Goal: Task Accomplishment & Management: Complete application form

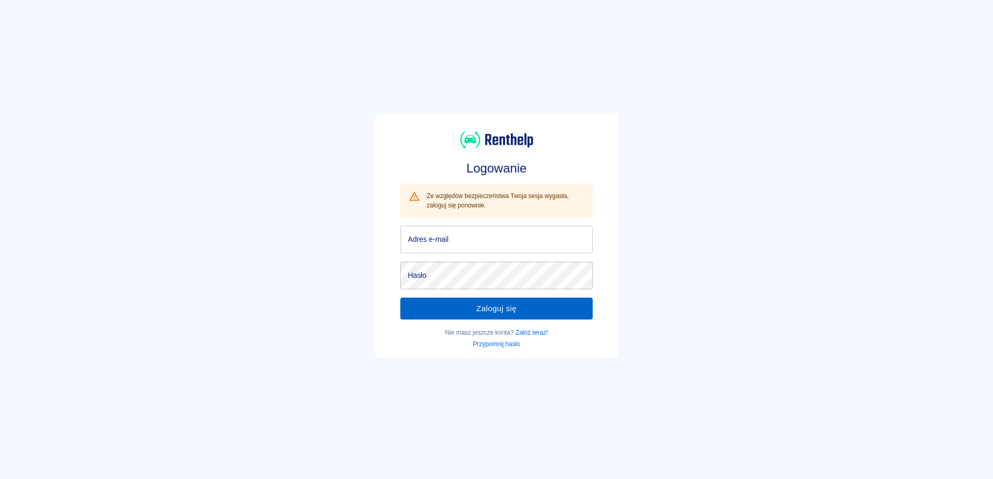
type input "[EMAIL_ADDRESS][DOMAIN_NAME]"
click at [484, 306] on button "Zaloguj się" at bounding box center [496, 309] width 192 height 22
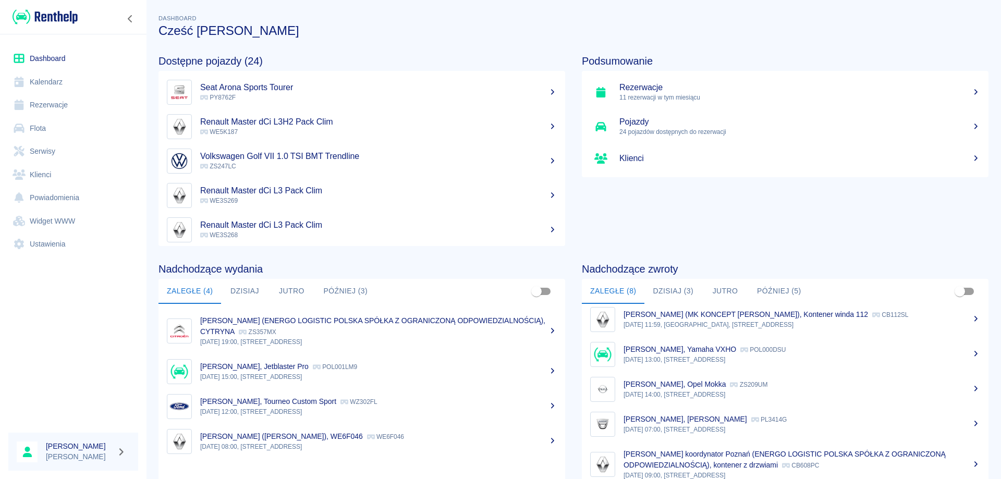
scroll to position [89, 0]
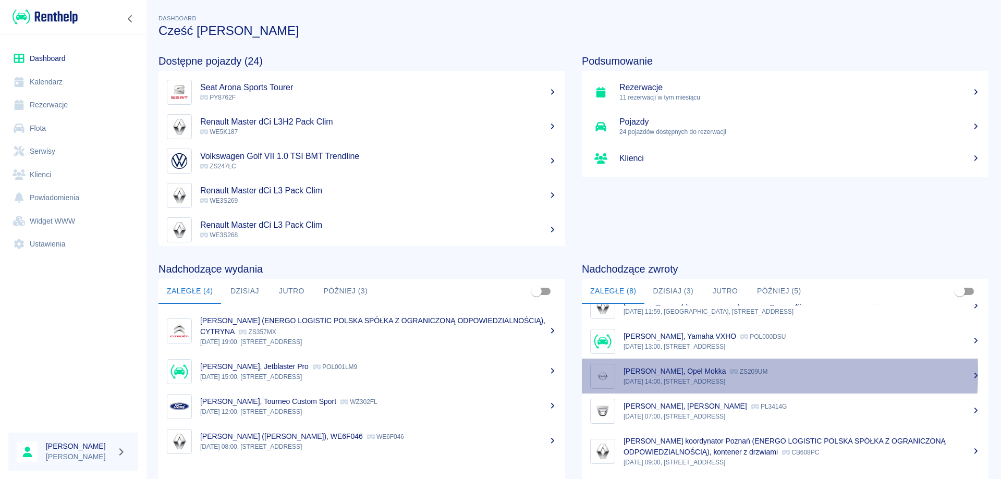
click at [644, 372] on p "[PERSON_NAME], Opel Mokka" at bounding box center [674, 371] width 102 height 8
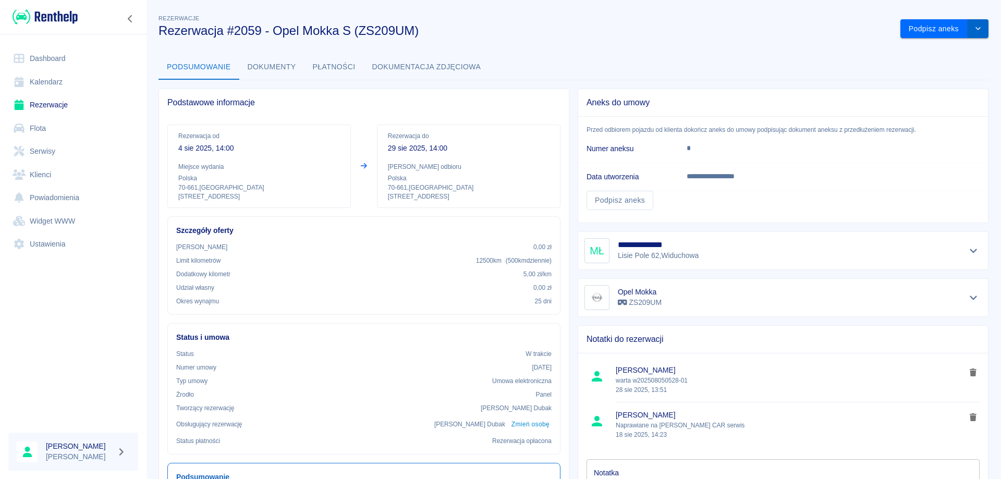
click at [974, 30] on icon "drop-down" at bounding box center [978, 28] width 8 height 7
click at [909, 44] on li "Przedłuż rezerwację" at bounding box center [937, 50] width 82 height 17
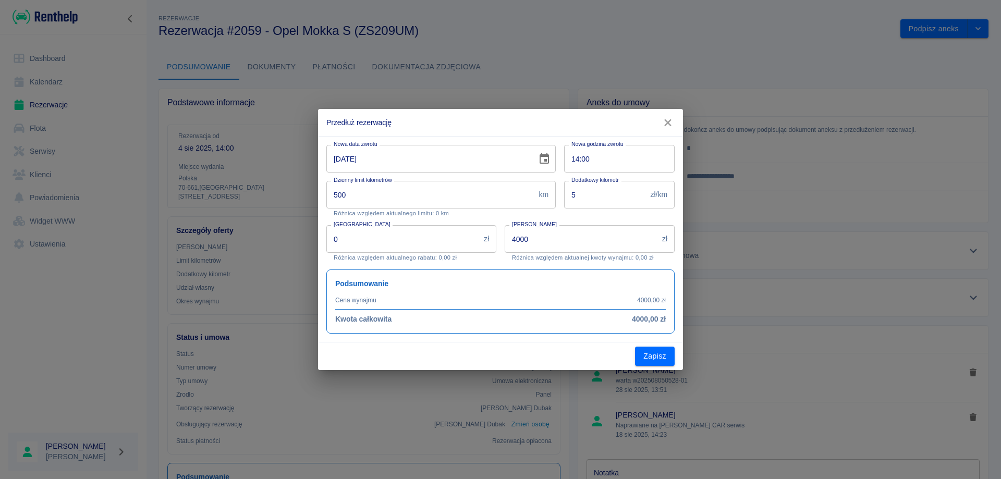
click at [545, 158] on icon "Choose date, selected date is 29 sie 2025" at bounding box center [544, 159] width 13 height 13
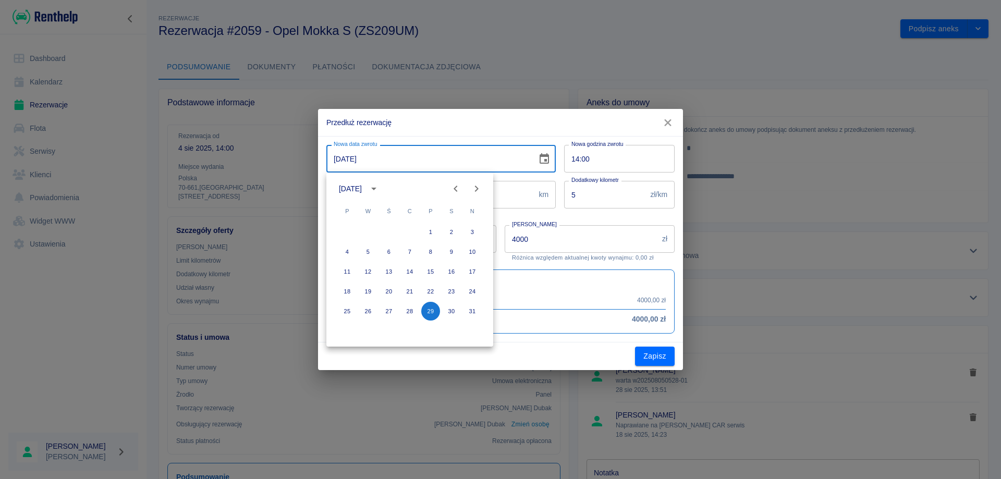
click at [480, 192] on icon "Next month" at bounding box center [476, 188] width 13 height 13
click at [411, 230] on button "4" at bounding box center [409, 232] width 19 height 19
type input "[DATE]"
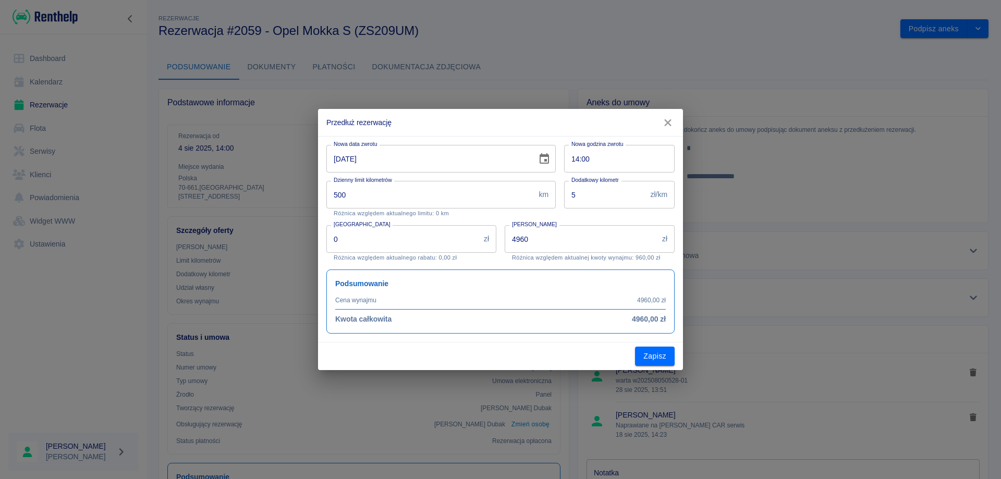
type input "4960"
click at [647, 359] on button "Zapisz" at bounding box center [655, 356] width 40 height 19
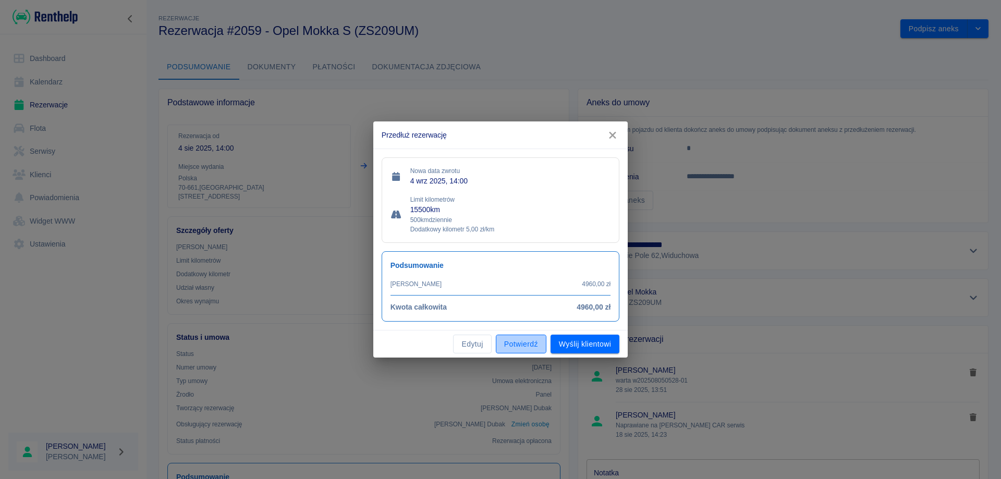
click at [524, 346] on button "Potwierdź" at bounding box center [521, 344] width 51 height 19
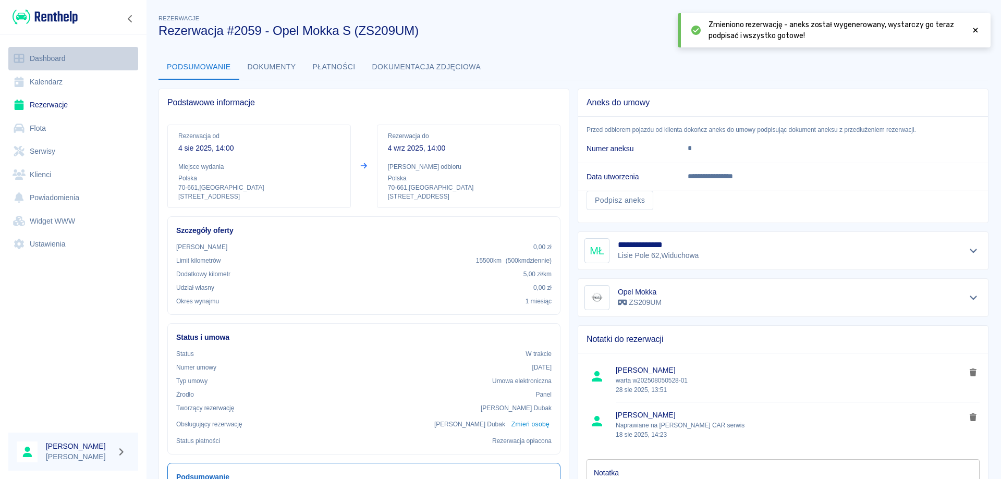
click at [48, 52] on link "Dashboard" at bounding box center [73, 58] width 130 height 23
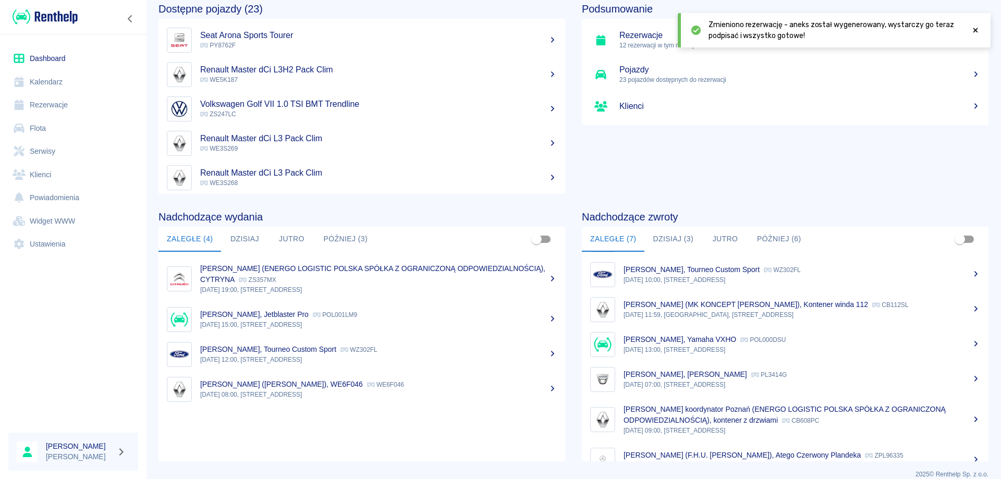
scroll to position [52, 0]
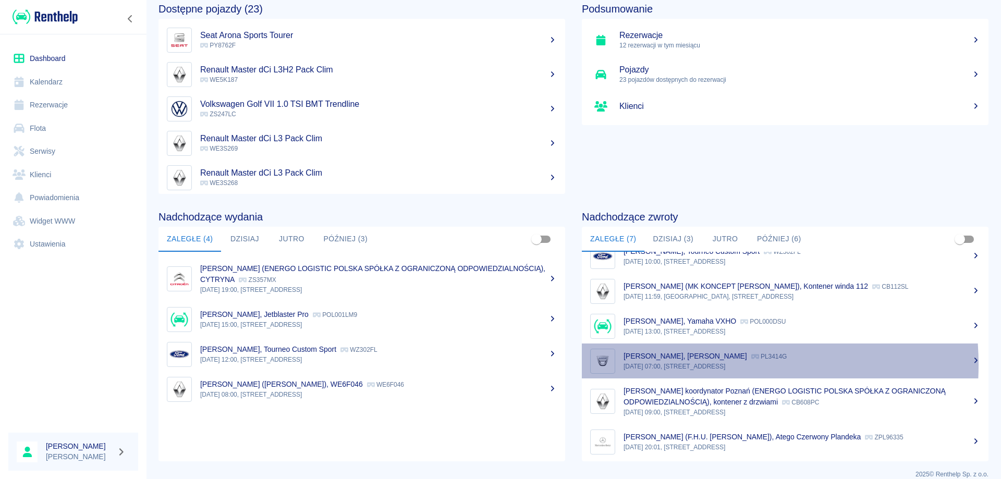
click at [680, 364] on p "[DATE] 07:00, [STREET_ADDRESS]" at bounding box center [801, 366] width 357 height 9
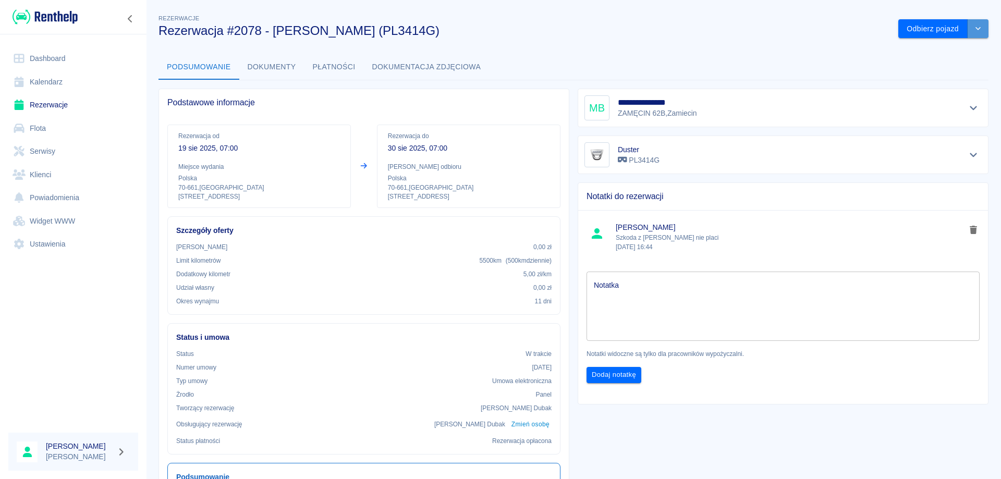
click at [974, 31] on icon "drop-down" at bounding box center [978, 28] width 8 height 7
click at [913, 48] on li "Przedłuż rezerwację" at bounding box center [935, 50] width 82 height 17
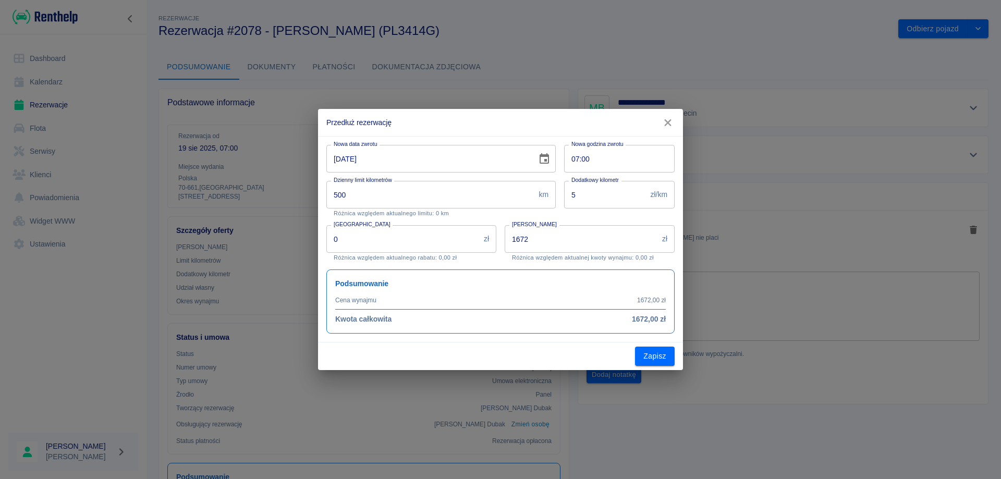
click at [547, 167] on button "Choose date, selected date is 30 sie 2025" at bounding box center [544, 159] width 21 height 21
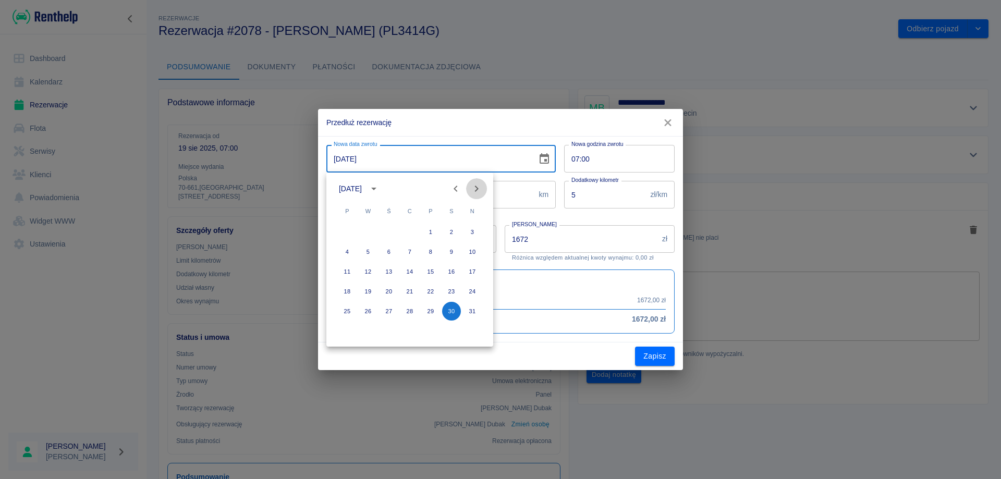
click at [475, 189] on icon "Next month" at bounding box center [476, 188] width 13 height 13
click at [367, 230] on button "2" at bounding box center [368, 232] width 19 height 19
type input "[DATE]"
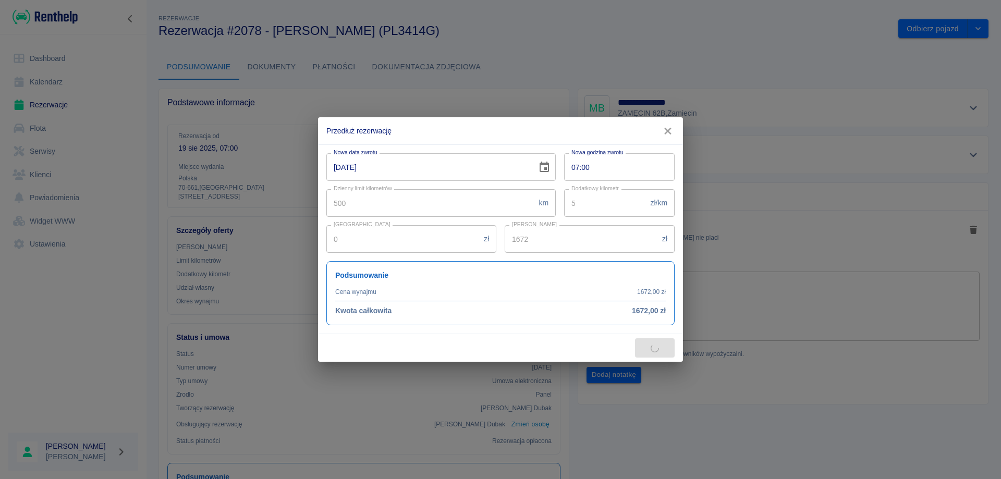
type input "2128"
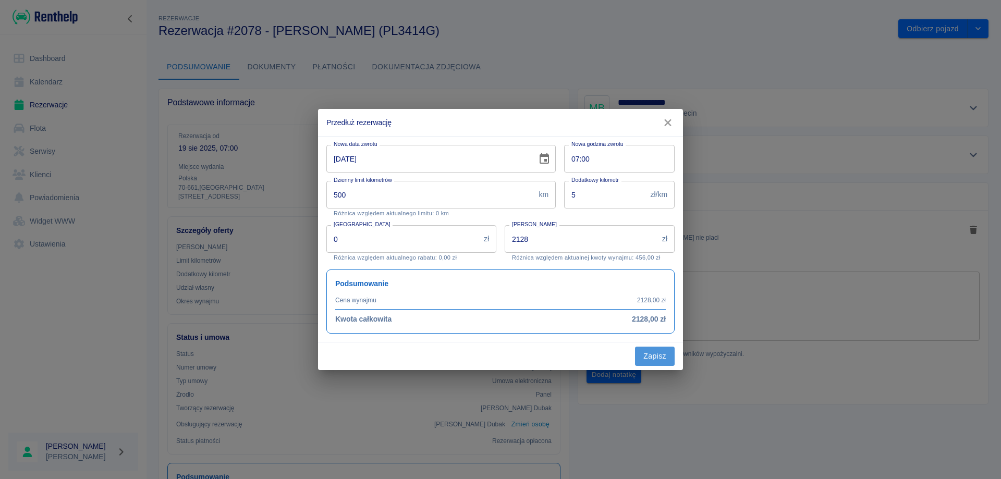
click at [648, 351] on button "Zapisz" at bounding box center [655, 356] width 40 height 19
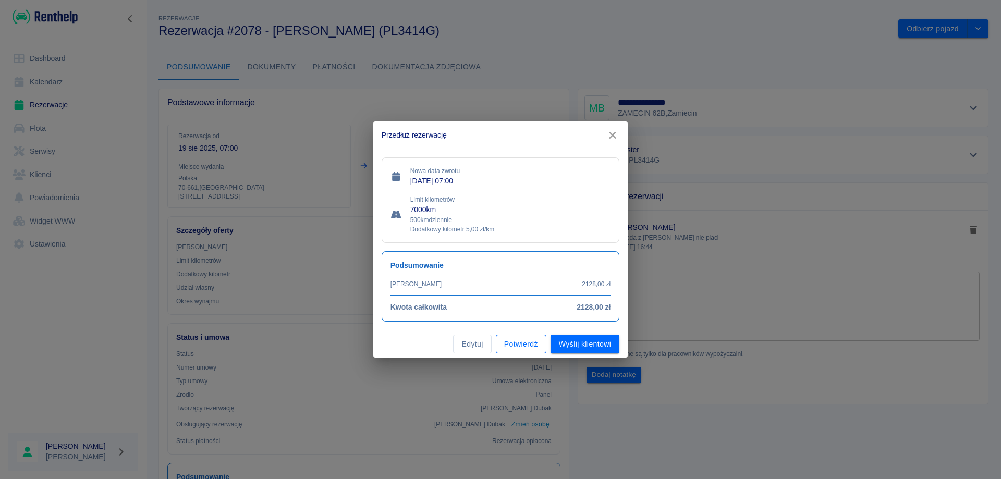
click at [514, 344] on button "Potwierdź" at bounding box center [521, 344] width 51 height 19
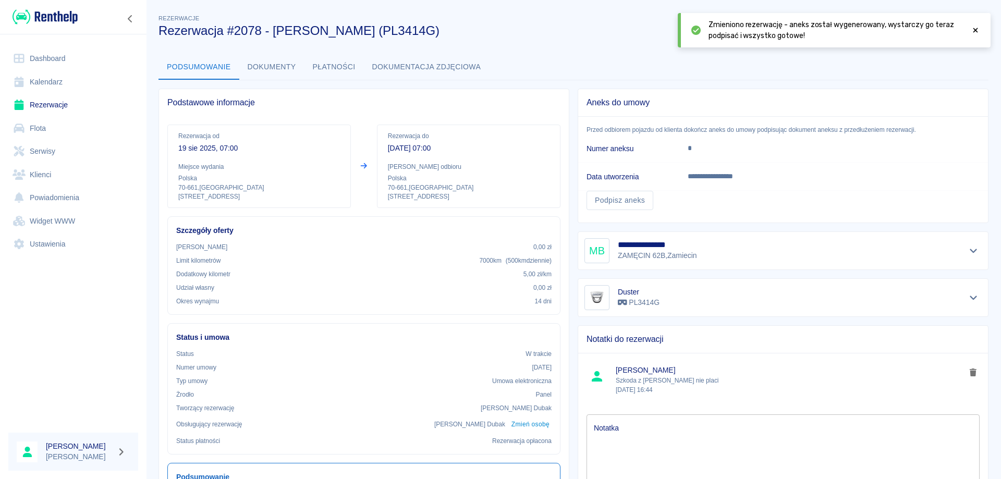
click at [65, 106] on link "Rezerwacje" at bounding box center [73, 104] width 130 height 23
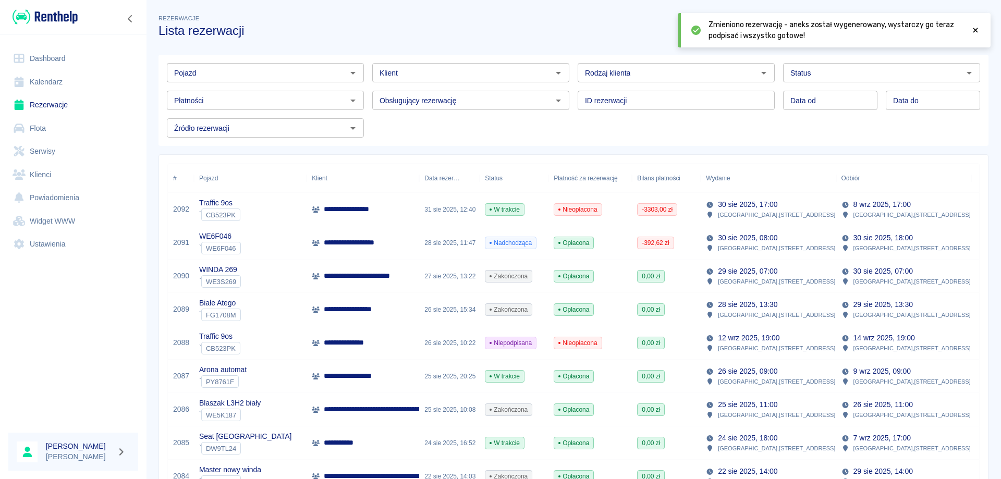
click at [46, 52] on link "Dashboard" at bounding box center [73, 58] width 130 height 23
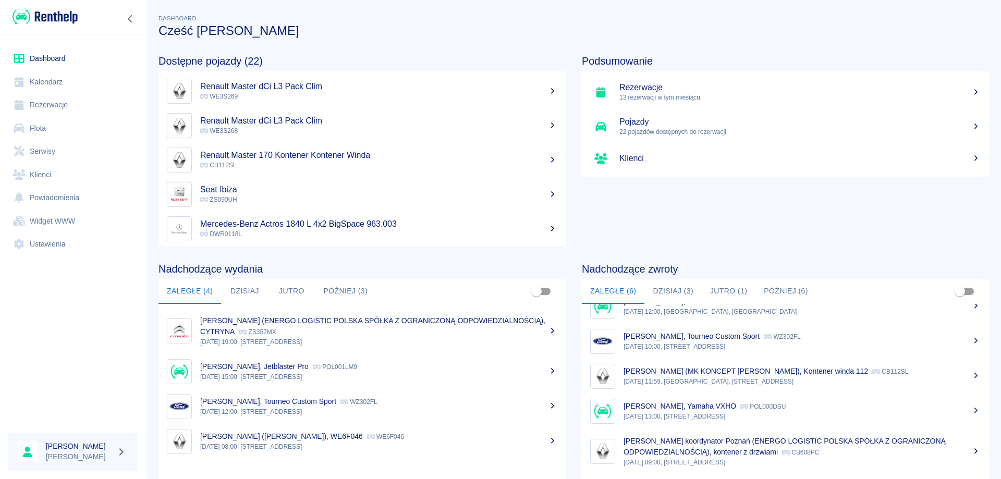
click at [68, 60] on link "Dashboard" at bounding box center [73, 58] width 130 height 23
click at [45, 103] on link "Rezerwacje" at bounding box center [73, 104] width 130 height 23
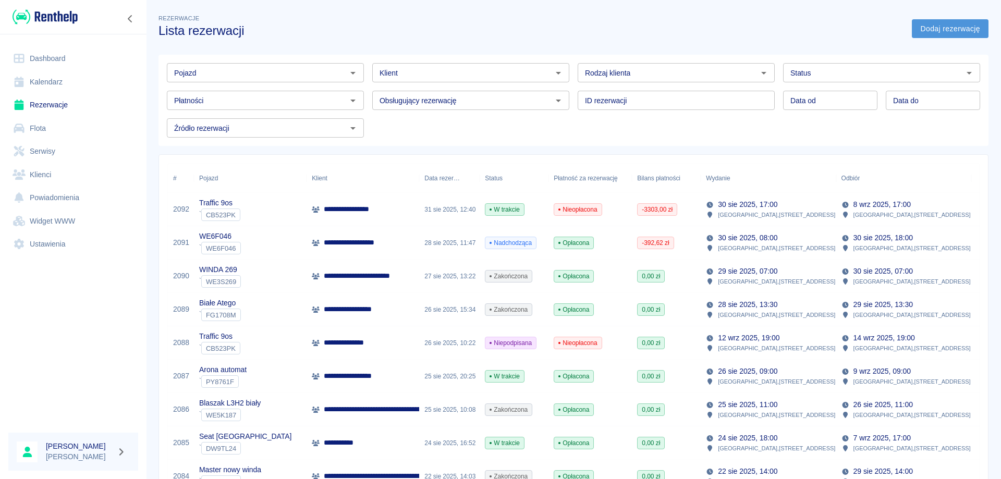
click at [945, 32] on link "Dodaj rezerwację" at bounding box center [950, 28] width 77 height 19
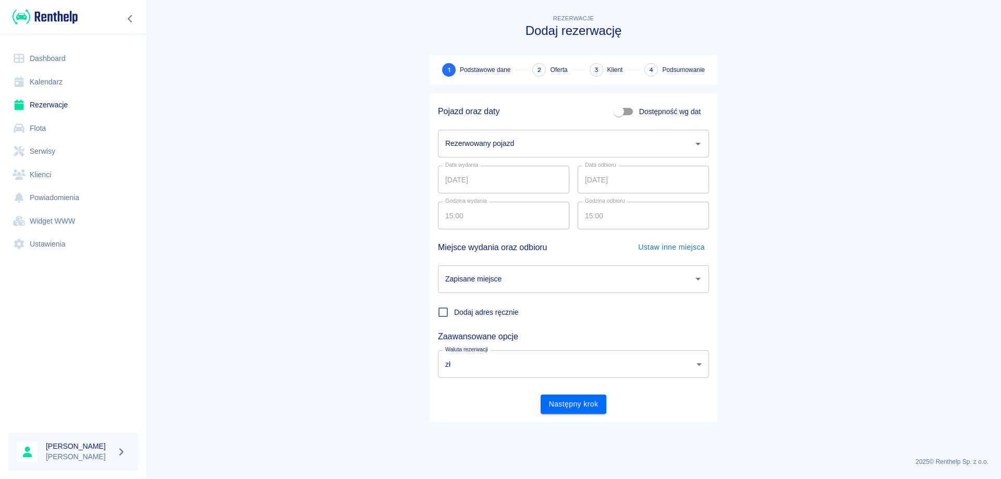
click at [516, 142] on input "Rezerwowany pojazd" at bounding box center [566, 143] width 246 height 18
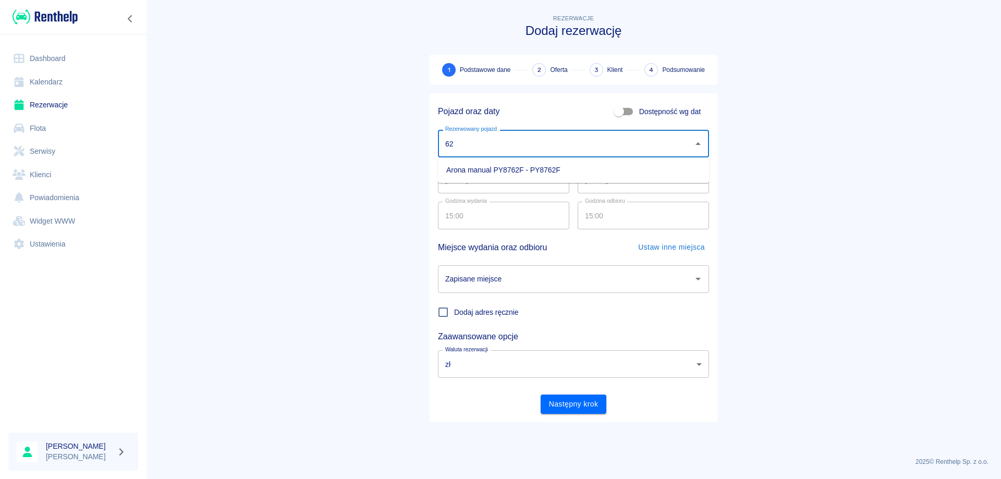
click at [510, 175] on li "Arona manual PY8762F - PY8762F" at bounding box center [573, 170] width 271 height 17
type input "Arona manual PY8762F - PY8762F"
click at [465, 216] on input "15:00" at bounding box center [500, 216] width 124 height 28
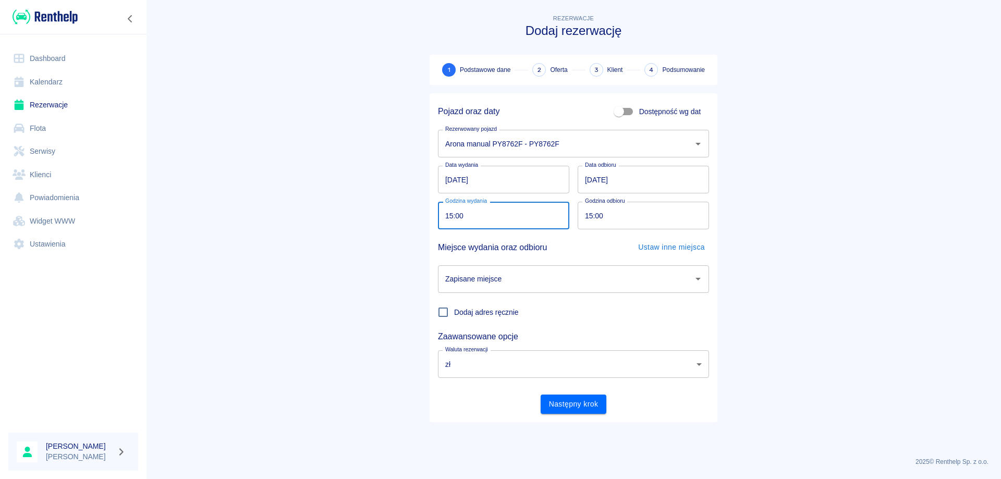
click at [465, 216] on input "15:00" at bounding box center [500, 216] width 124 height 28
type input "14:30"
click at [591, 216] on input "15:00" at bounding box center [640, 216] width 124 height 28
type input "14:30"
click at [589, 182] on input "[DATE]" at bounding box center [643, 180] width 131 height 28
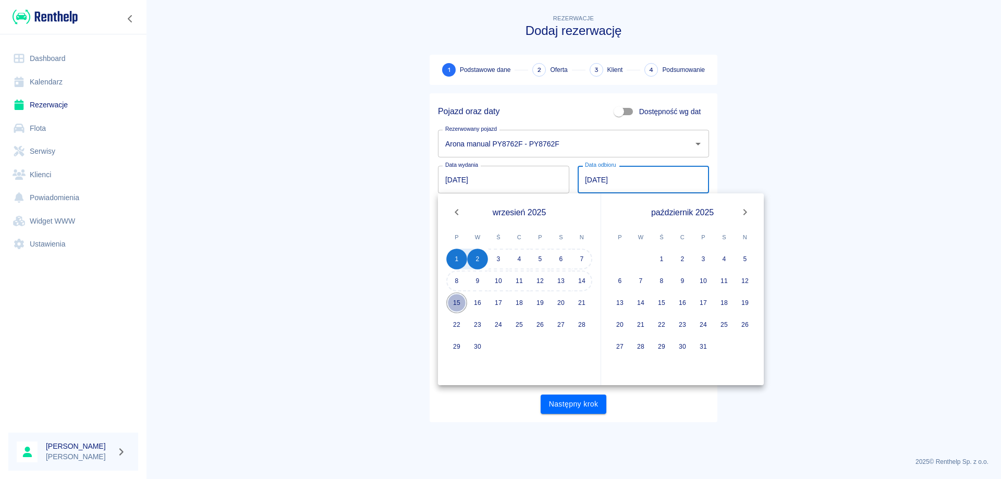
click at [457, 298] on button "15" at bounding box center [456, 302] width 21 height 21
type input "[DATE]"
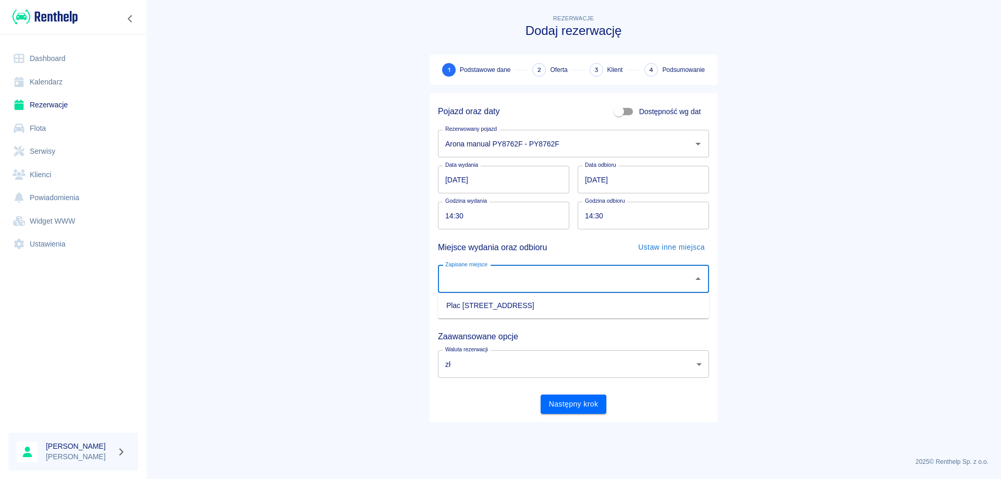
click at [508, 278] on input "Zapisane miejsce" at bounding box center [566, 279] width 246 height 18
click at [497, 309] on li "Plac [STREET_ADDRESS]" at bounding box center [573, 305] width 271 height 17
type input "Plac [STREET_ADDRESS]"
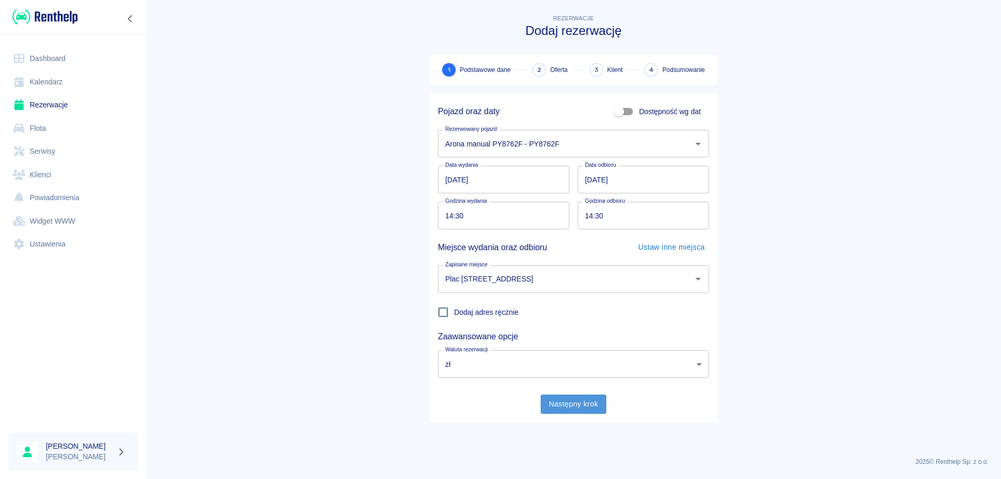
click at [576, 410] on button "Następny krok" at bounding box center [574, 404] width 66 height 19
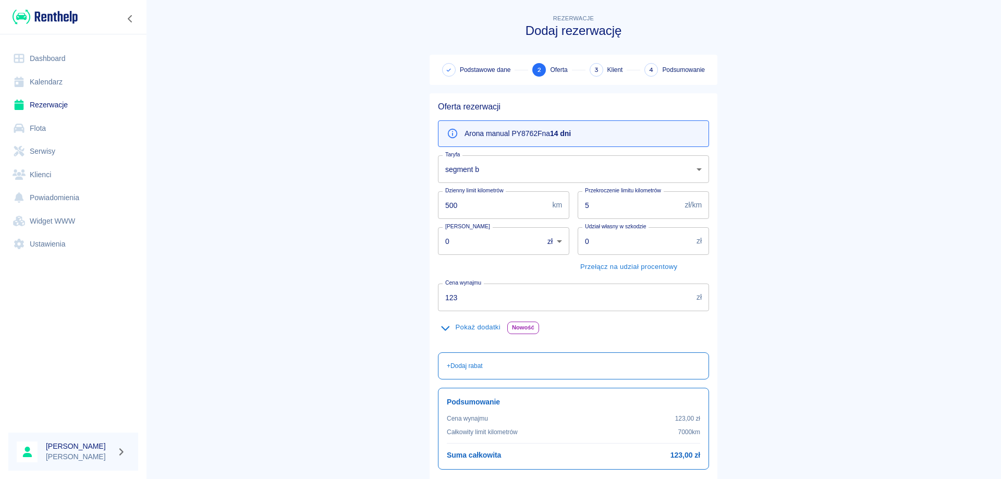
click at [535, 173] on body "Używamy plików Cookies, by zapewnić Ci najlepsze możliwe doświadczenie. Aby dow…" at bounding box center [500, 239] width 1001 height 479
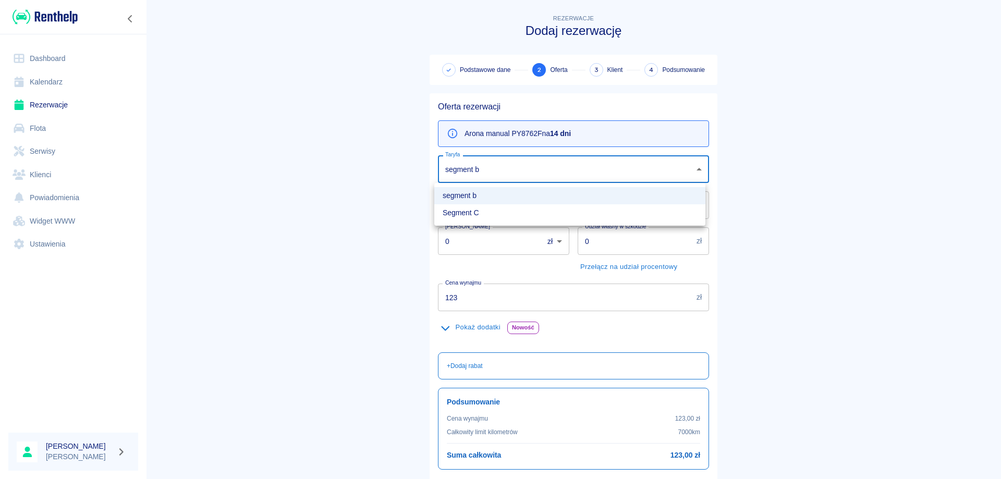
click at [460, 215] on li "Segment C" at bounding box center [569, 212] width 271 height 17
type input "e51a5203-d74e-4c99-b294-1b72dbba3cf1"
type input "2366"
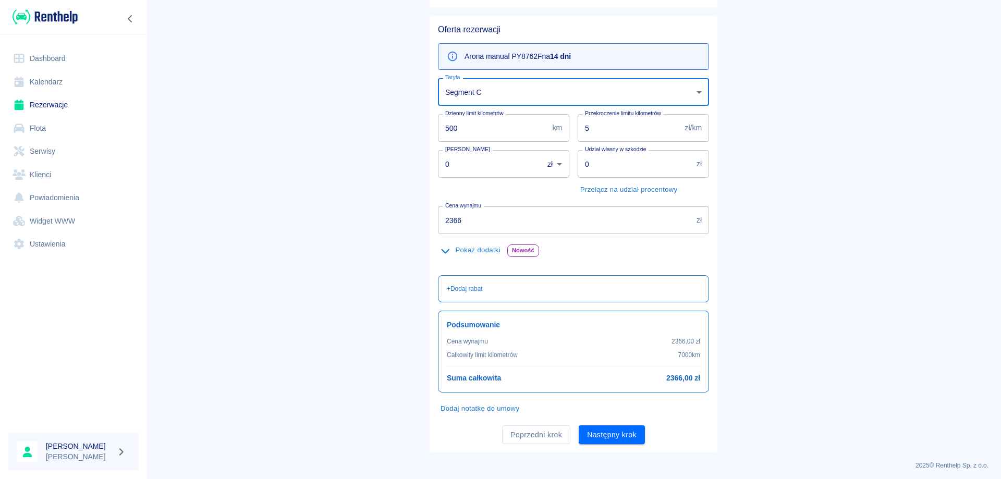
scroll to position [81, 0]
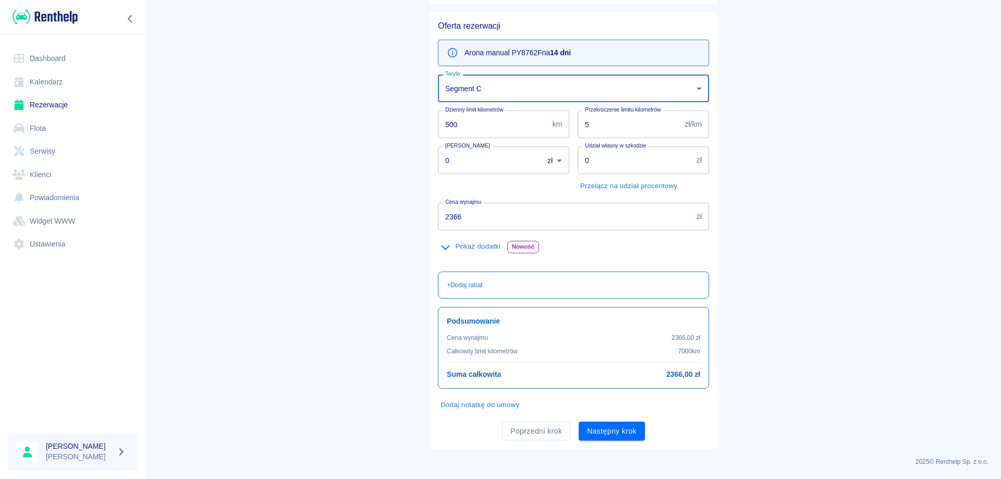
click at [450, 409] on button "Dodaj notatkę do umowy" at bounding box center [480, 405] width 84 height 16
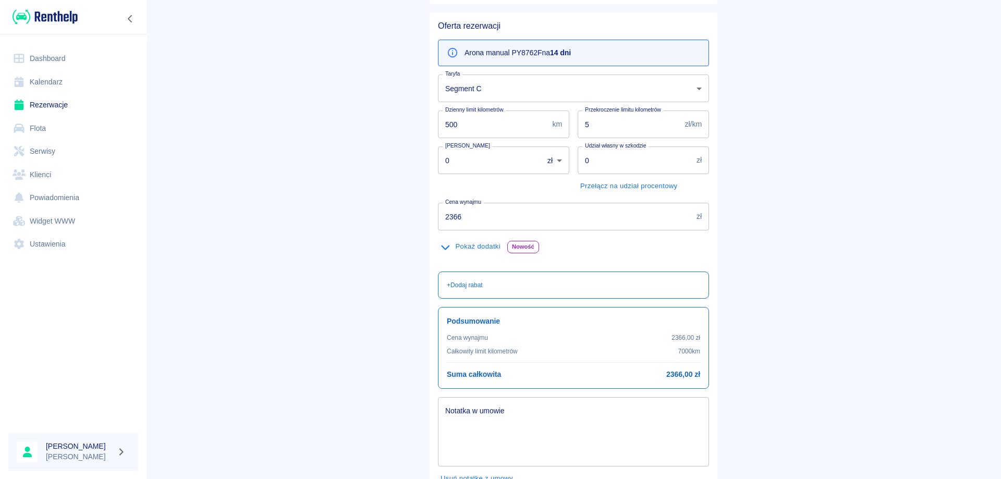
click at [464, 409] on textarea "Notatka w umowie" at bounding box center [573, 432] width 256 height 52
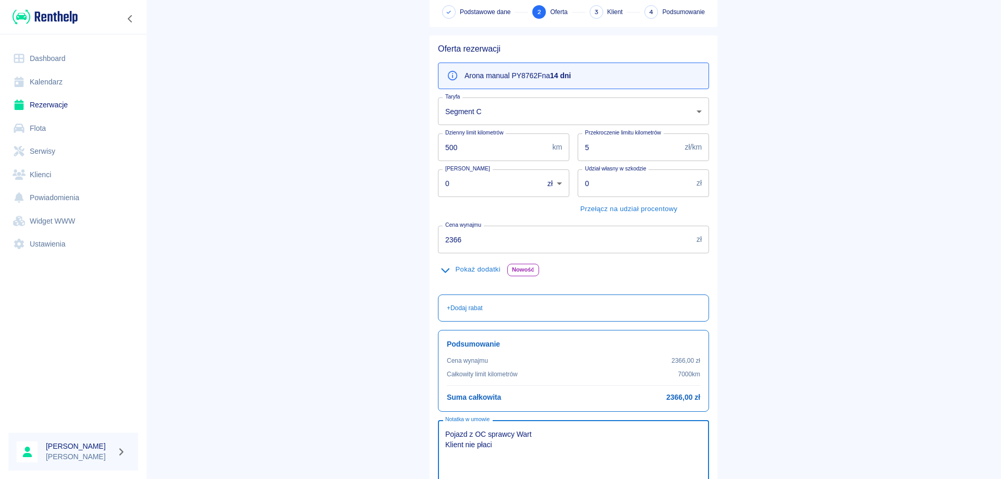
scroll to position [154, 0]
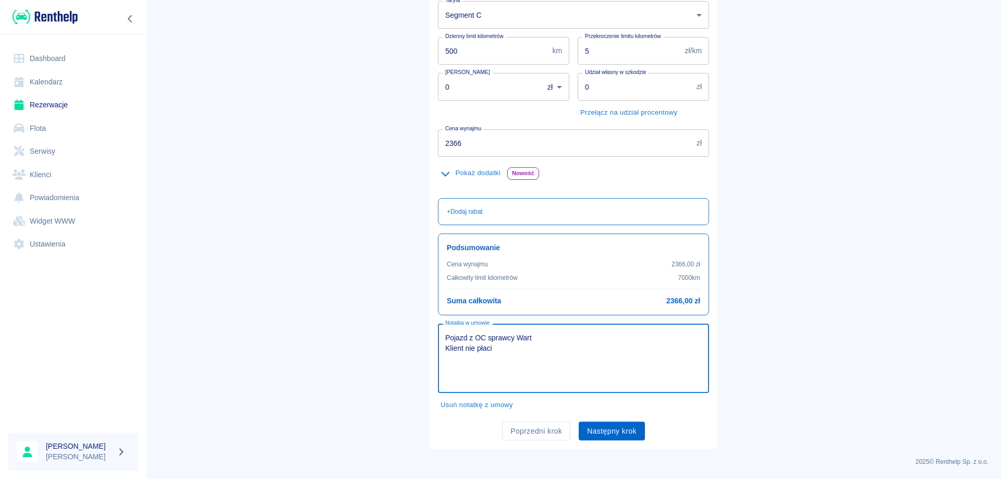
type textarea "Pojazd z OC sprawcy Wart Klient nie płaci"
click at [612, 427] on button "Następny krok" at bounding box center [612, 431] width 66 height 19
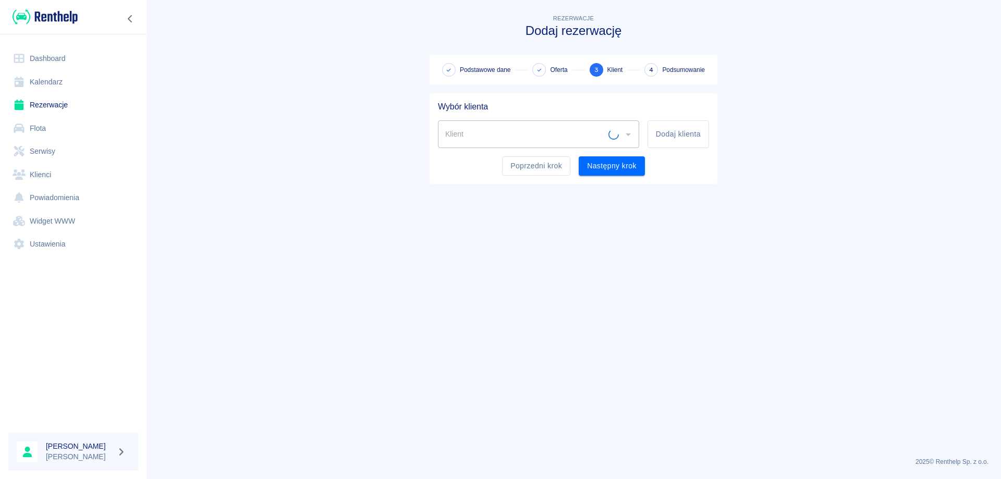
scroll to position [0, 0]
click at [659, 129] on button "Dodaj klienta" at bounding box center [678, 134] width 62 height 28
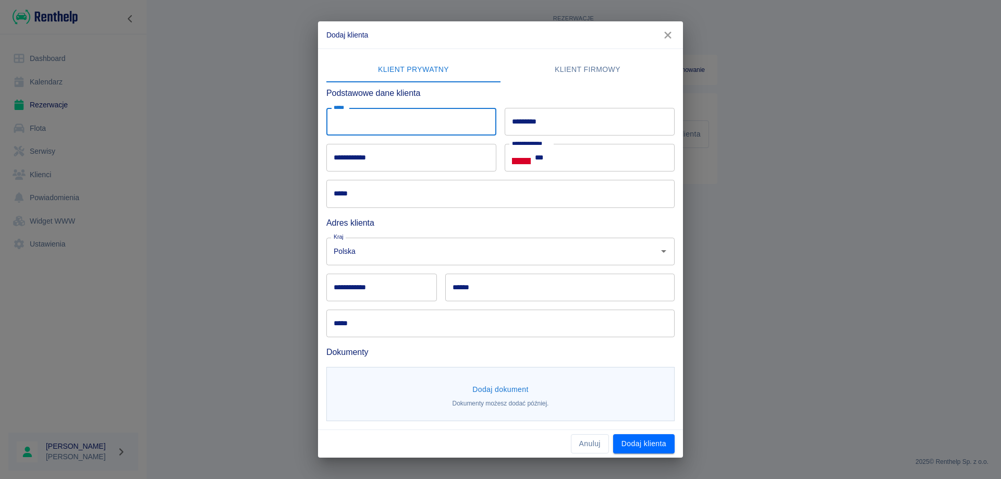
drag, startPoint x: 400, startPoint y: 123, endPoint x: 416, endPoint y: 125, distance: 16.8
click at [400, 123] on input "*****" at bounding box center [411, 122] width 170 height 28
type input "*****"
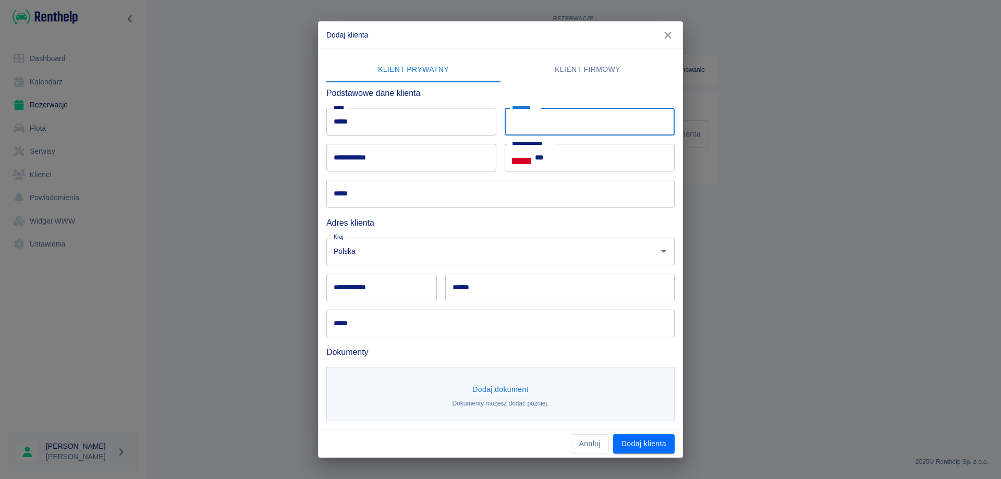
click at [539, 129] on input "*********" at bounding box center [590, 122] width 170 height 28
type input "*****"
click at [441, 155] on input "**********" at bounding box center [411, 158] width 170 height 28
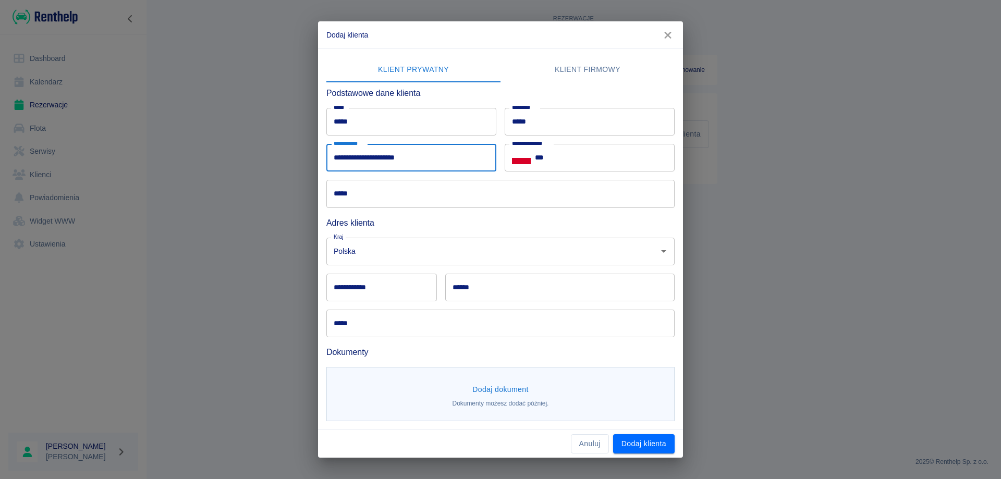
type input "**********"
click at [570, 157] on input "***" at bounding box center [605, 158] width 140 height 28
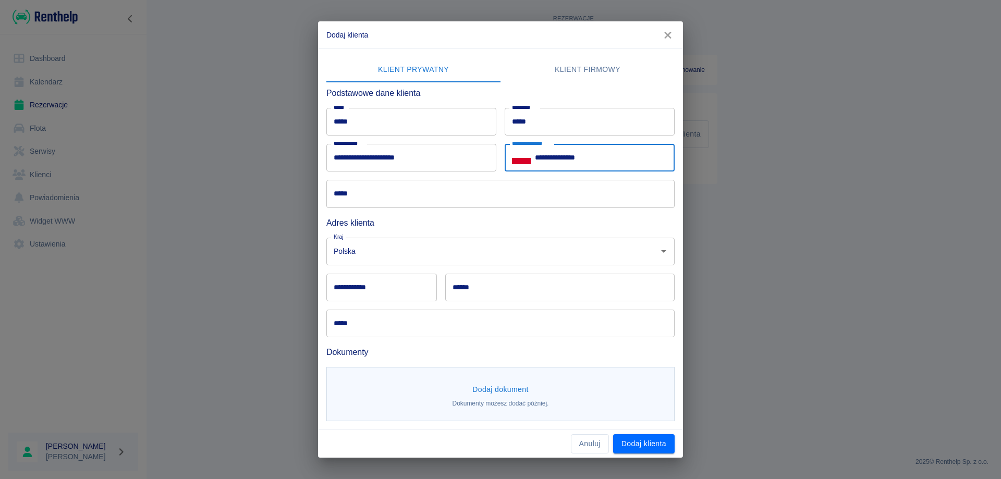
type input "**********"
click at [384, 283] on input "**********" at bounding box center [381, 288] width 111 height 28
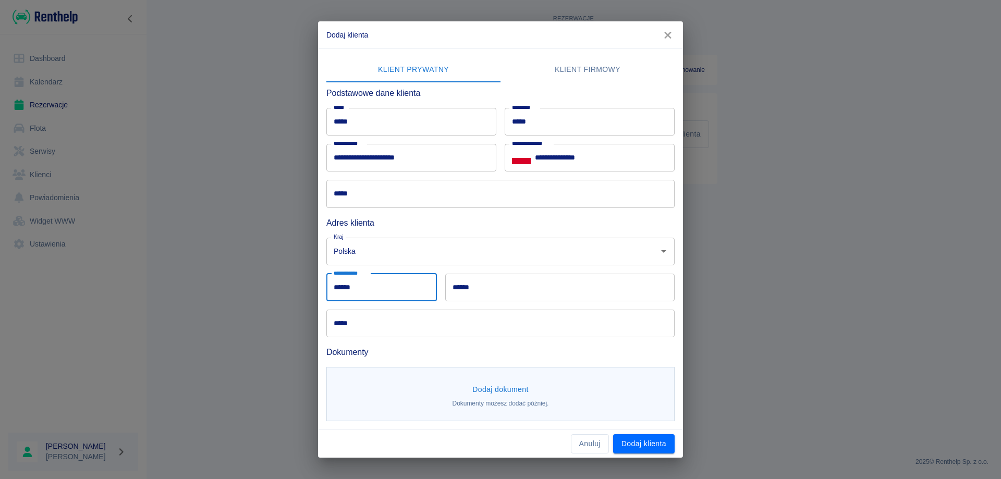
type input "******"
click at [478, 276] on input "******" at bounding box center [559, 288] width 229 height 28
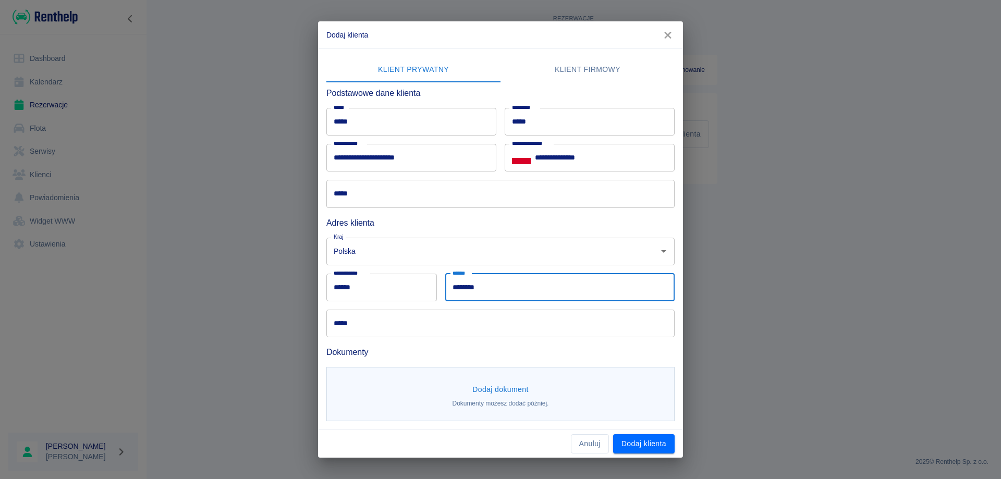
type input "********"
click at [429, 313] on input "*****" at bounding box center [500, 324] width 348 height 28
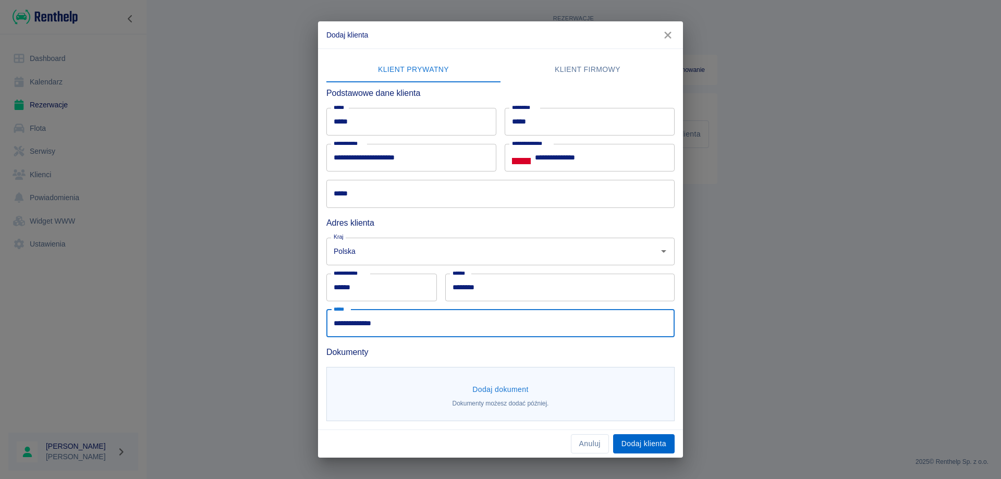
type input "**********"
click at [631, 440] on button "Dodaj klienta" at bounding box center [644, 443] width 62 height 19
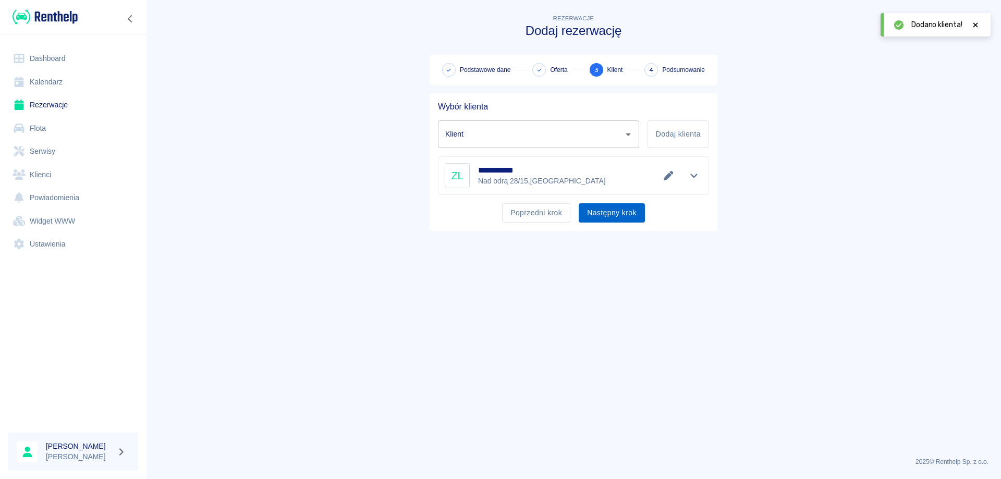
type input "[PERSON_NAME] ([PHONE_NUMBER])"
click at [593, 212] on button "Następny krok" at bounding box center [612, 212] width 66 height 19
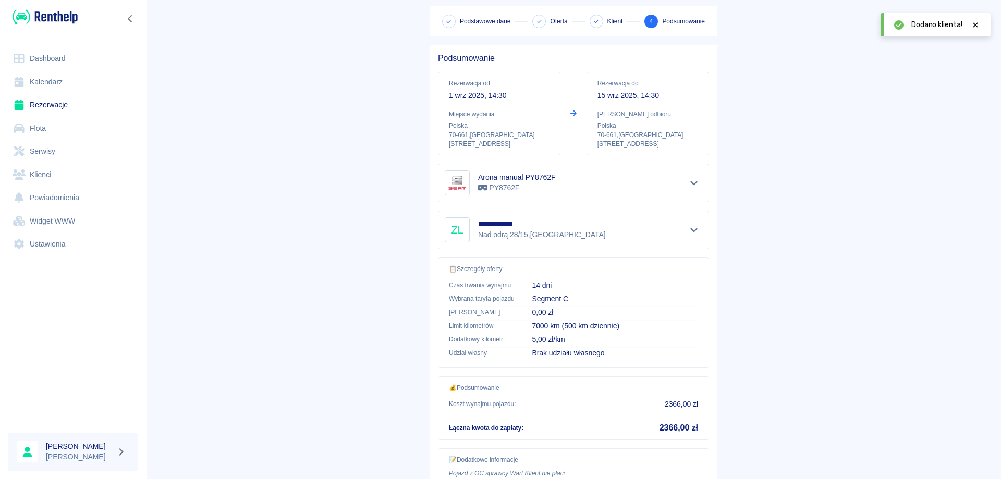
scroll to position [120, 0]
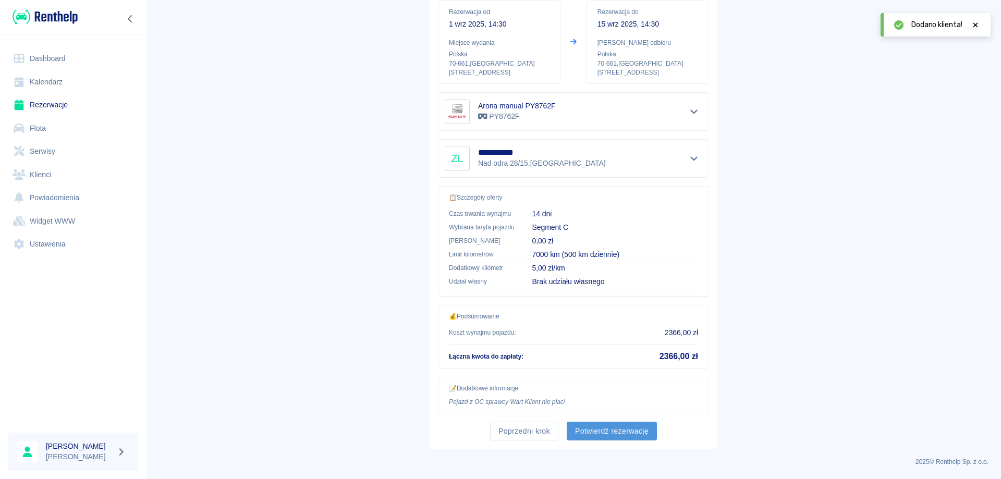
click at [601, 426] on button "Potwierdź rezerwację" at bounding box center [612, 431] width 90 height 19
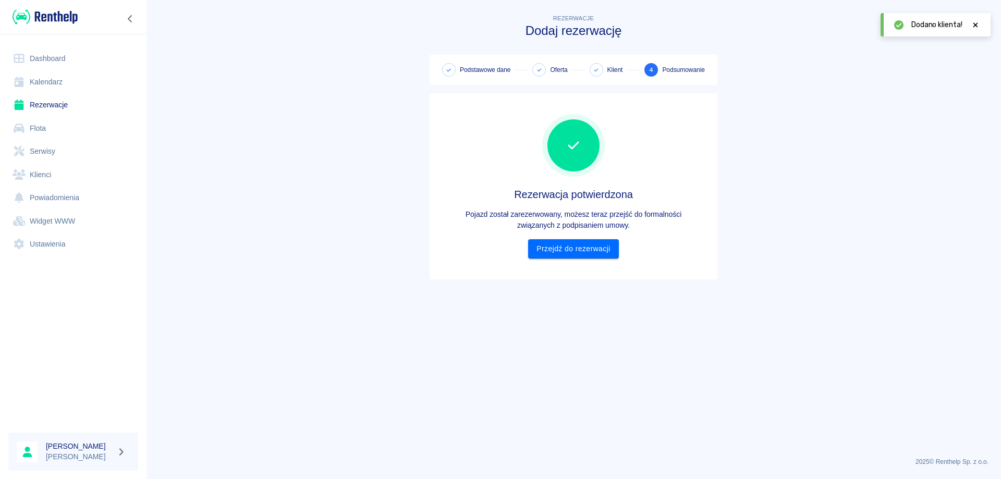
scroll to position [0, 0]
click at [556, 246] on link "Przejdź do rezerwacji" at bounding box center [573, 248] width 90 height 19
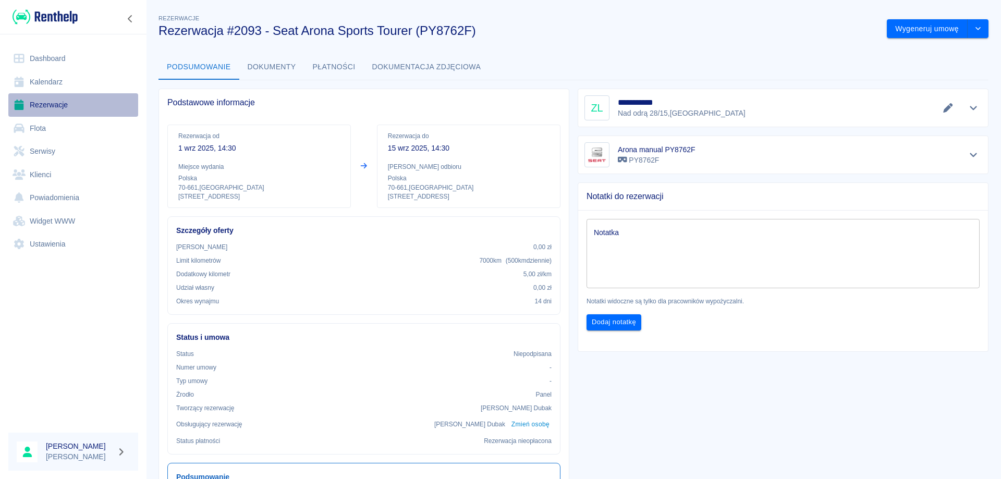
click at [57, 106] on link "Rezerwacje" at bounding box center [73, 104] width 130 height 23
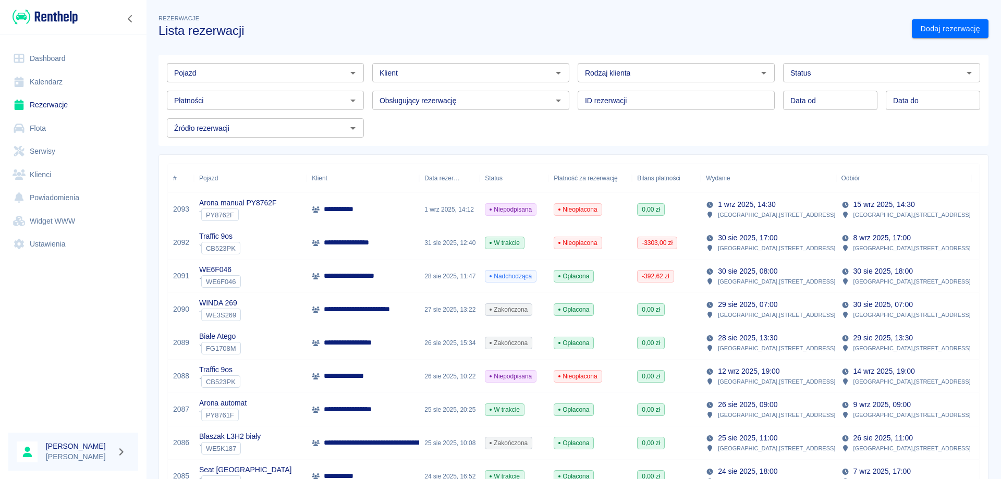
click at [385, 207] on div "**********" at bounding box center [362, 209] width 113 height 33
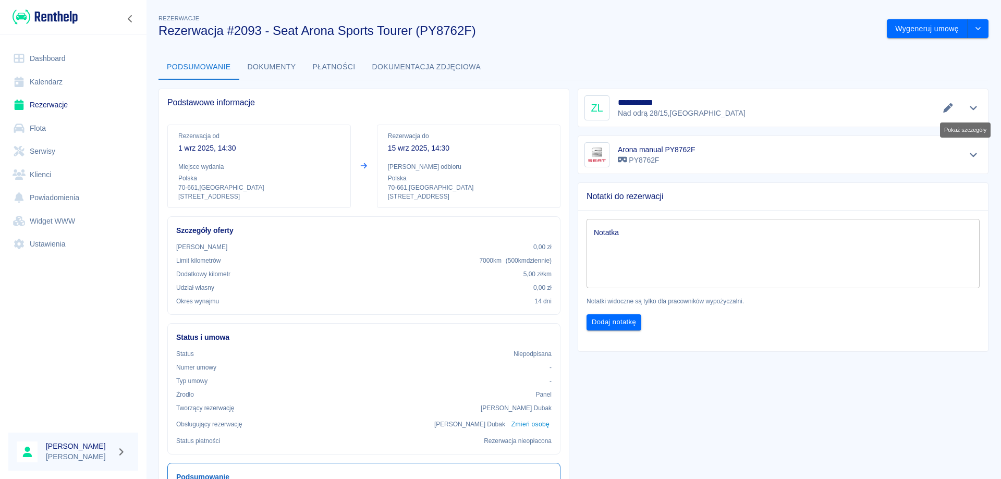
click at [967, 107] on icon "Pokaż szczegóły" at bounding box center [973, 107] width 12 height 9
